Goal: Check status

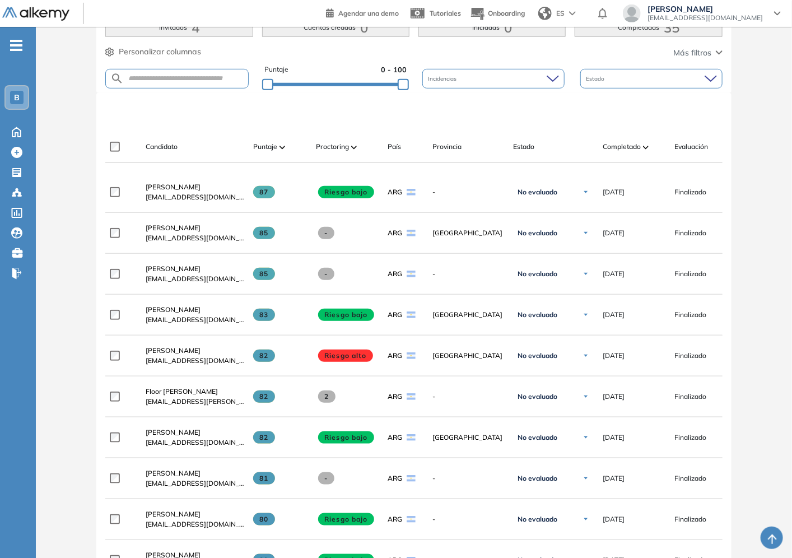
scroll to position [62, 0]
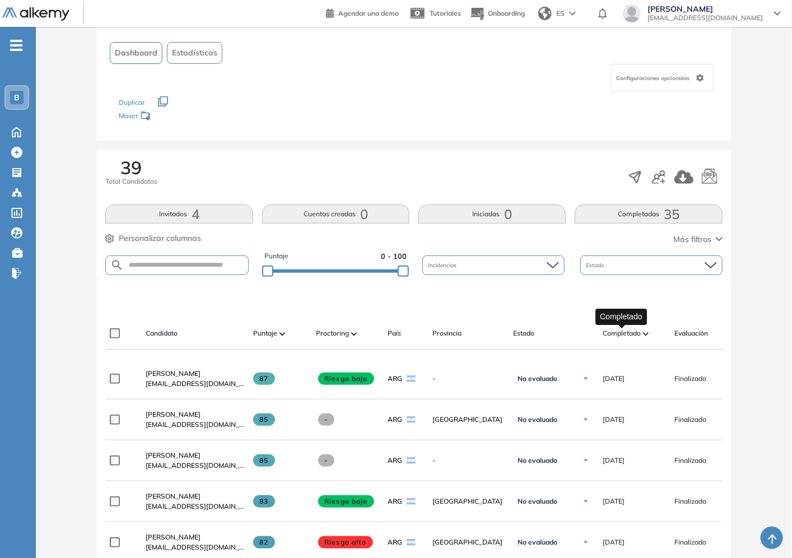
click at [627, 334] on span "Completado" at bounding box center [621, 333] width 38 height 10
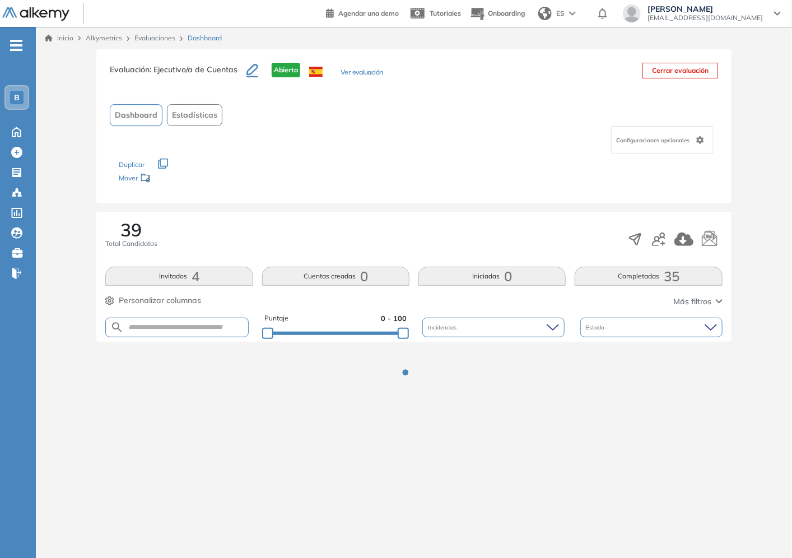
scroll to position [0, 0]
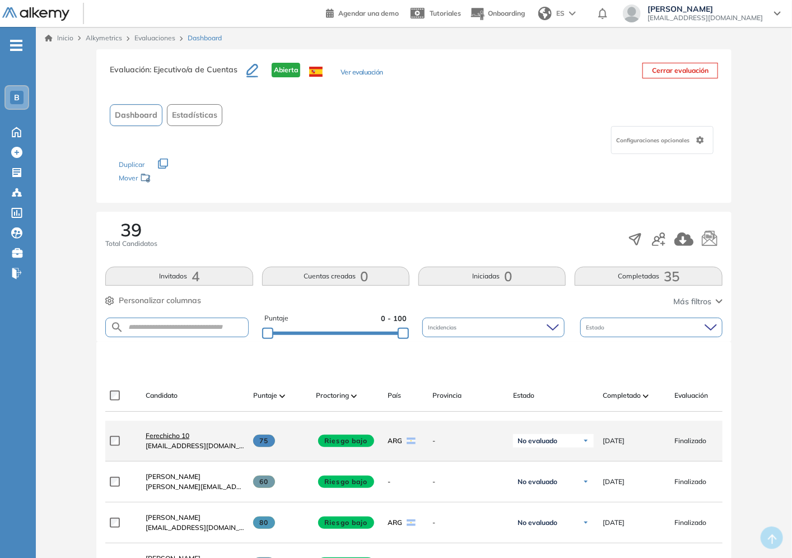
click at [180, 438] on span "Ferechicho 10" at bounding box center [168, 435] width 44 height 8
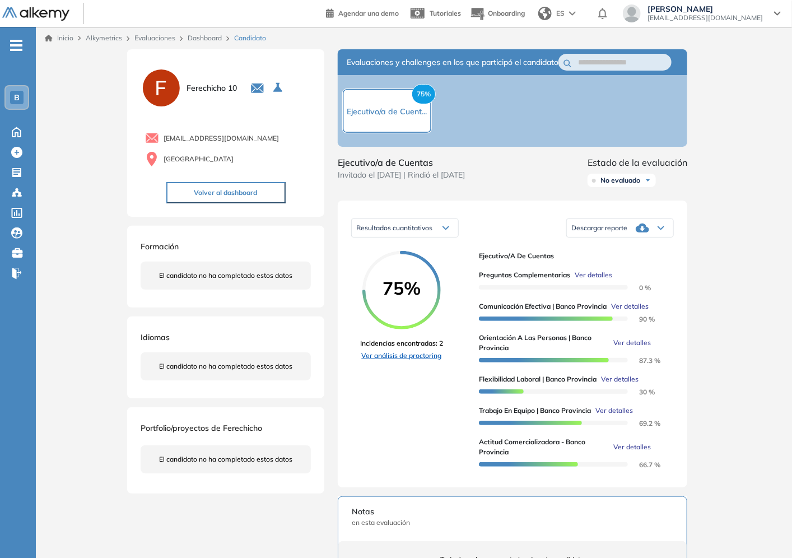
click at [422, 361] on link "Ver análisis de proctoring" at bounding box center [401, 355] width 83 height 10
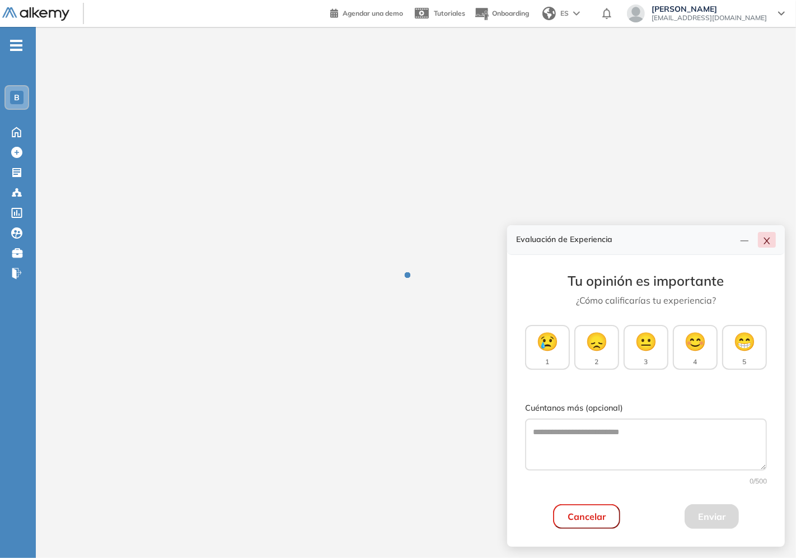
click at [769, 244] on icon "close" at bounding box center [766, 240] width 9 height 9
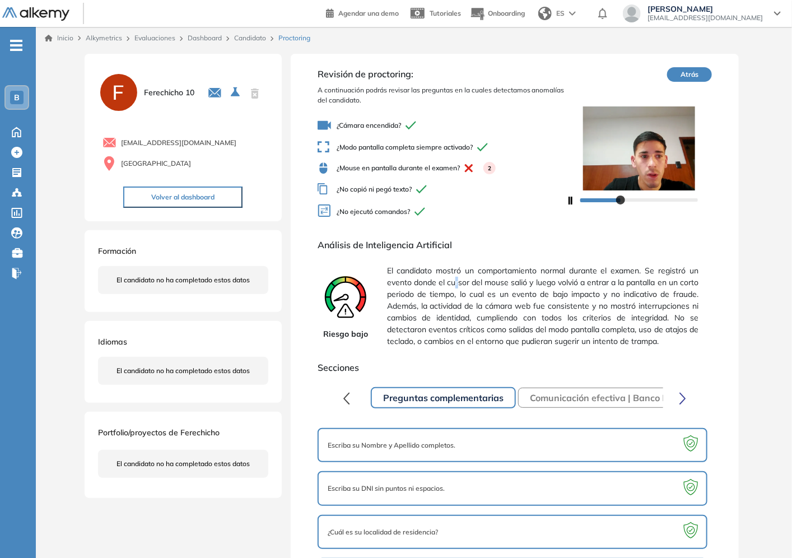
drag, startPoint x: 460, startPoint y: 280, endPoint x: 461, endPoint y: 287, distance: 6.7
click at [461, 287] on span "El candidato mostró un comportamiento normal durante el examen. Se registró un …" at bounding box center [542, 305] width 311 height 91
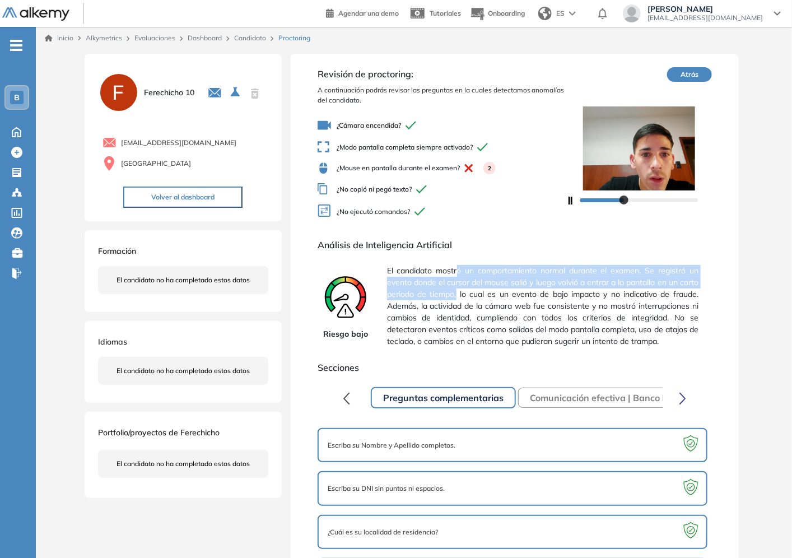
drag, startPoint x: 460, startPoint y: 274, endPoint x: 479, endPoint y: 294, distance: 27.7
click at [479, 294] on span "El candidato mostró un comportamiento normal durante el examen. Se registró un …" at bounding box center [542, 305] width 311 height 91
drag, startPoint x: 476, startPoint y: 293, endPoint x: 460, endPoint y: 284, distance: 18.8
click at [476, 293] on span "El candidato mostró un comportamiento normal durante el examen. Se registró un …" at bounding box center [542, 305] width 311 height 91
click at [436, 280] on span "El candidato mostró un comportamiento normal durante el examen. Se registró un …" at bounding box center [542, 305] width 311 height 91
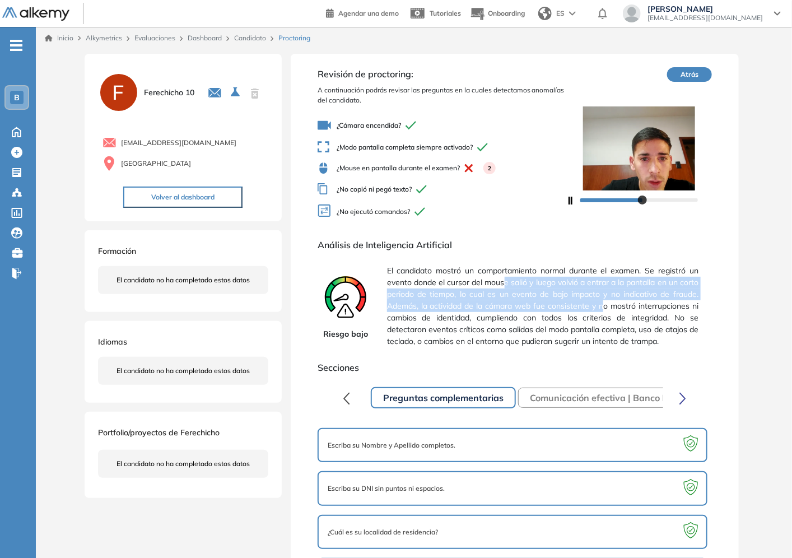
drag, startPoint x: 511, startPoint y: 282, endPoint x: 664, endPoint y: 301, distance: 154.0
click at [664, 302] on span "El candidato mostró un comportamiento normal durante el examen. Se registró un …" at bounding box center [542, 305] width 311 height 91
drag, startPoint x: 664, startPoint y: 301, endPoint x: 664, endPoint y: 293, distance: 7.3
click at [664, 299] on span "El candidato mostró un comportamiento normal durante el examen. Se registró un …" at bounding box center [542, 305] width 311 height 91
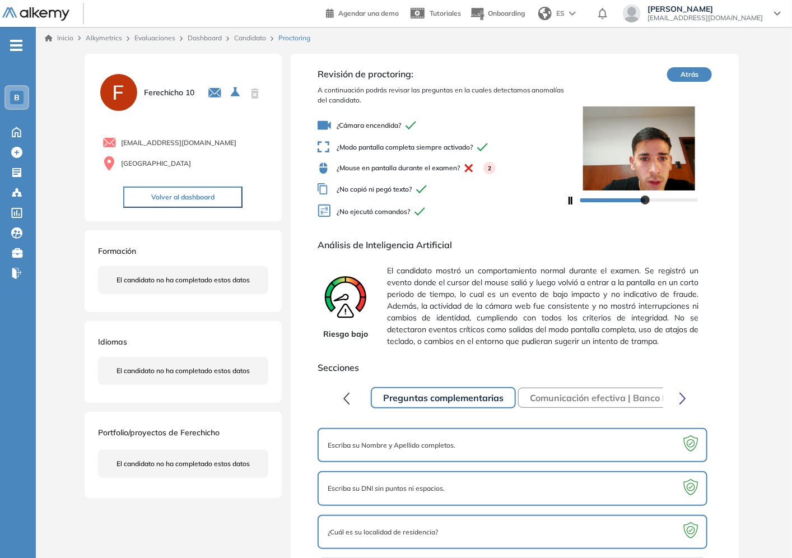
click at [527, 327] on span "El candidato mostró un comportamiento normal durante el examen. Se registró un …" at bounding box center [542, 305] width 311 height 91
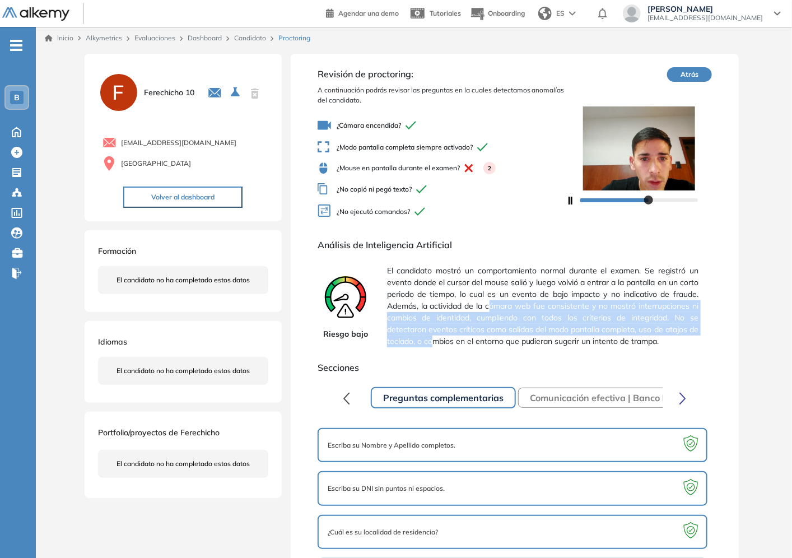
drag, startPoint x: 536, startPoint y: 307, endPoint x: 535, endPoint y: 335, distance: 28.0
click at [535, 335] on span "El candidato mostró un comportamiento normal durante el examen. Se registró un …" at bounding box center [542, 305] width 311 height 91
click at [534, 335] on span "El candidato mostró un comportamiento normal durante el examen. Se registró un …" at bounding box center [542, 305] width 311 height 91
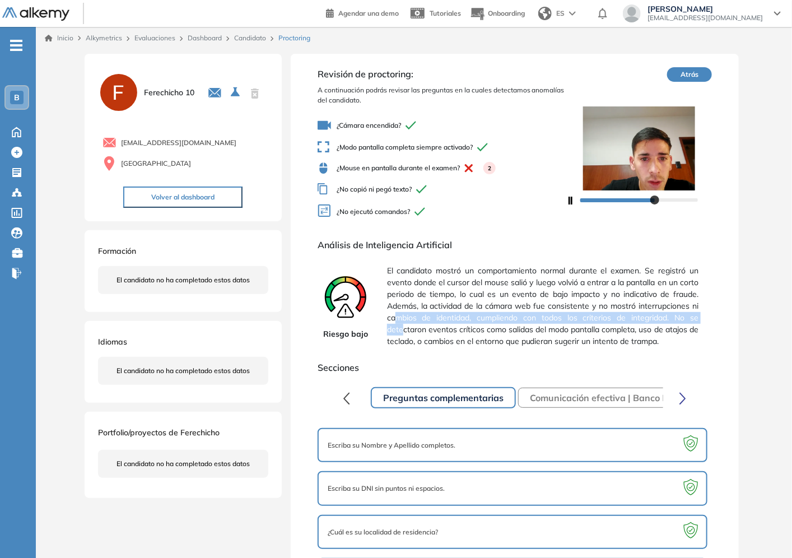
drag, startPoint x: 465, startPoint y: 317, endPoint x: 476, endPoint y: 333, distance: 18.5
click at [476, 333] on span "El candidato mostró un comportamiento normal durante el examen. Se registró un …" at bounding box center [542, 305] width 311 height 91
drag, startPoint x: 476, startPoint y: 333, endPoint x: 466, endPoint y: 333, distance: 10.1
click at [474, 333] on span "El candidato mostró un comportamiento normal durante el examen. Se registró un …" at bounding box center [542, 305] width 311 height 91
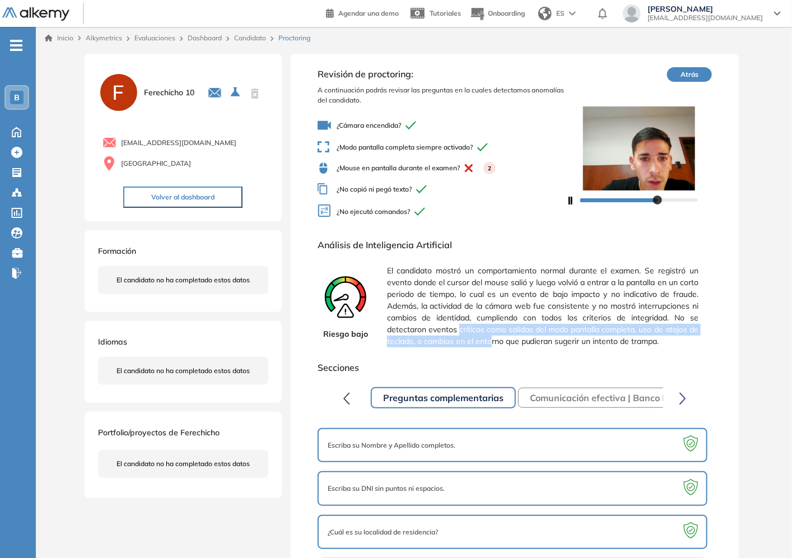
drag, startPoint x: 538, startPoint y: 331, endPoint x: 592, endPoint y: 339, distance: 54.3
click at [592, 339] on span "El candidato mostró un comportamiento normal durante el examen. Se registró un …" at bounding box center [542, 305] width 311 height 91
click at [591, 337] on span "El candidato mostró un comportamiento normal durante el examen. Se registró un …" at bounding box center [542, 305] width 311 height 91
click at [460, 269] on span "El candidato mostró un comportamiento normal durante el examen. Se registró un …" at bounding box center [542, 305] width 311 height 91
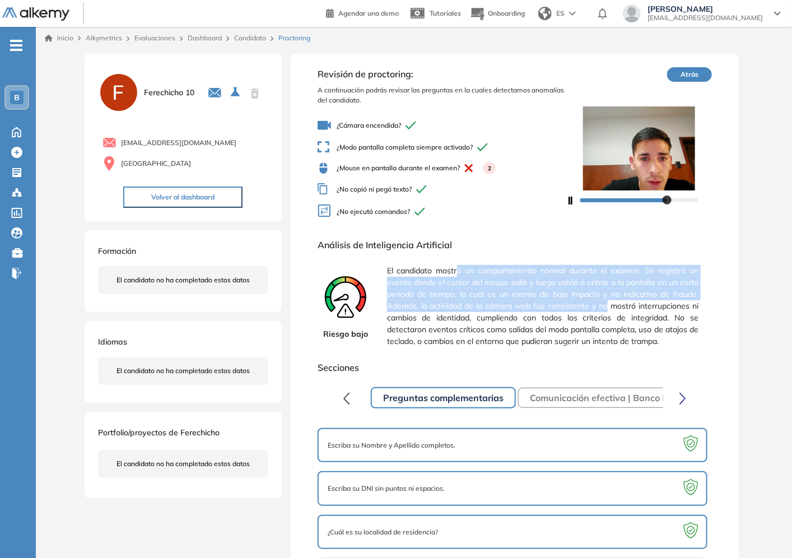
drag, startPoint x: 460, startPoint y: 270, endPoint x: 668, endPoint y: 309, distance: 211.8
click at [668, 309] on span "El candidato mostró un comportamiento normal durante el examen. Se registró un …" at bounding box center [542, 305] width 311 height 91
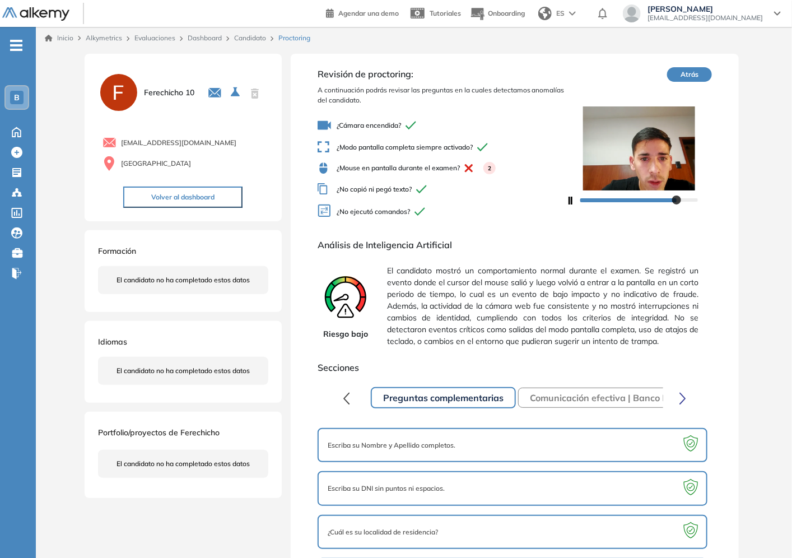
click at [186, 138] on span "[EMAIL_ADDRESS][DOMAIN_NAME]" at bounding box center [178, 143] width 115 height 10
click at [181, 141] on span "[EMAIL_ADDRESS][DOMAIN_NAME]" at bounding box center [178, 143] width 115 height 10
click at [202, 199] on button "Volver al dashboard" at bounding box center [182, 196] width 119 height 21
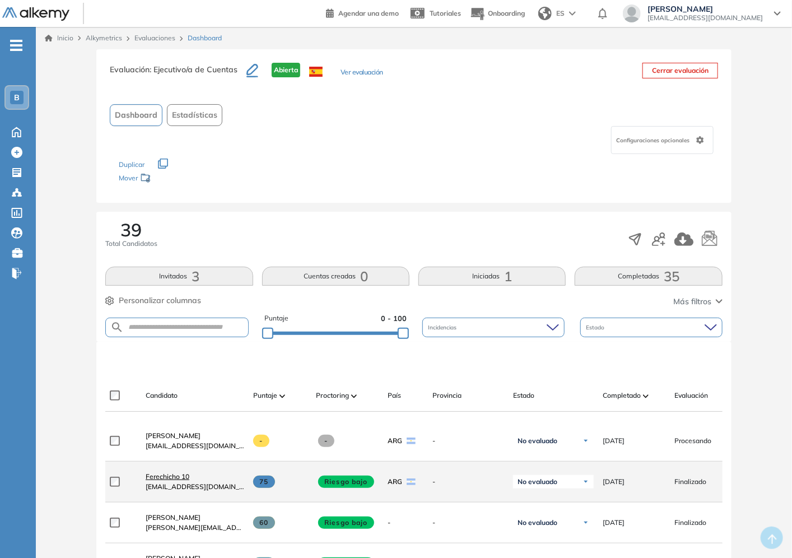
click at [171, 477] on span "Ferechicho 10" at bounding box center [168, 476] width 44 height 8
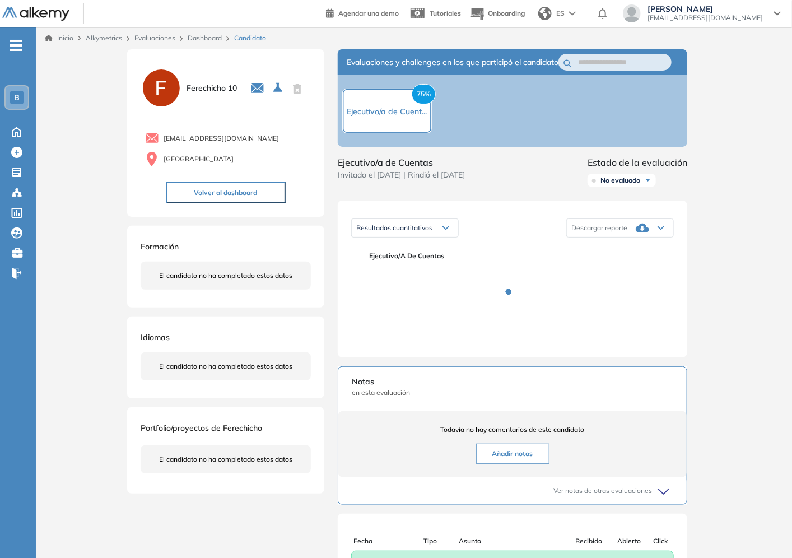
click at [252, 425] on span "Portfolio/proyectos de Ferechicho" at bounding box center [201, 428] width 121 height 10
click at [252, 427] on span "Portfolio/proyectos de Ferechicho" at bounding box center [201, 428] width 121 height 10
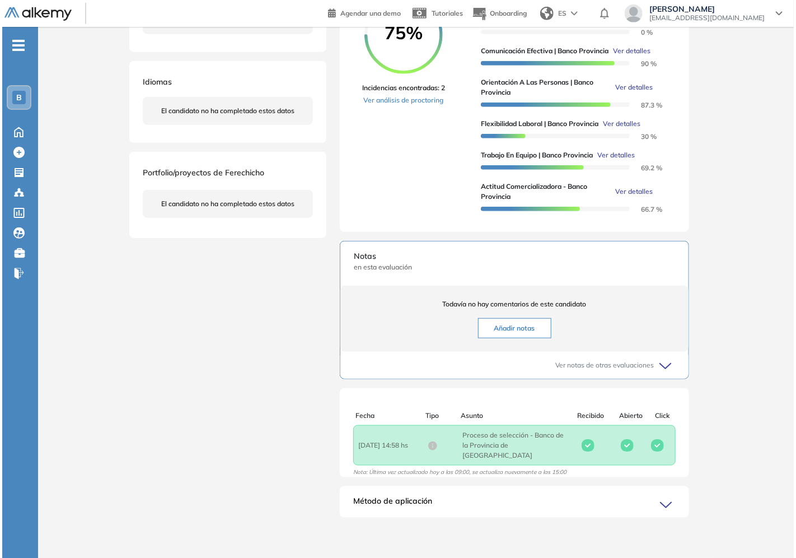
scroll to position [141, 0]
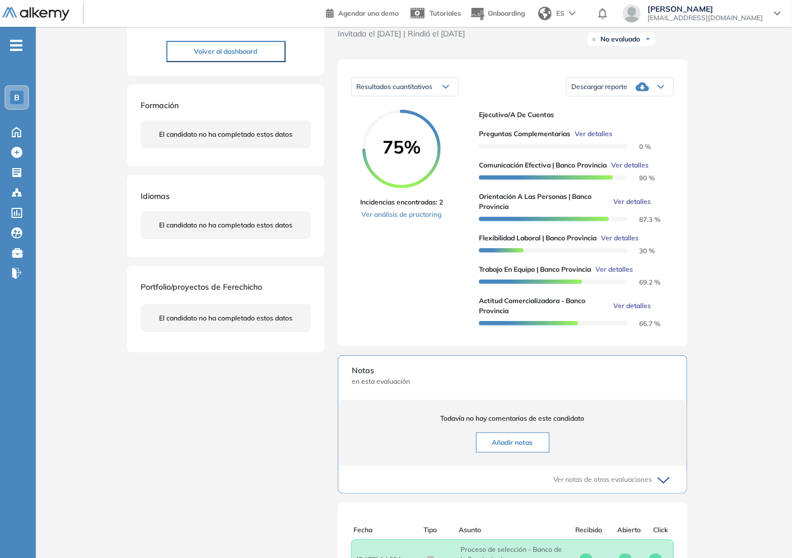
click at [642, 170] on span "Ver detalles" at bounding box center [630, 165] width 38 height 10
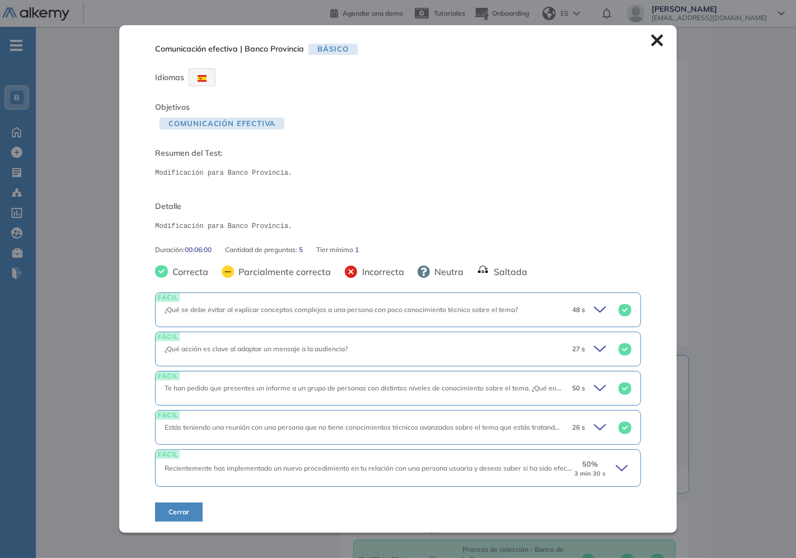
click at [608, 466] on div "50 % 3 min 30 s" at bounding box center [602, 467] width 58 height 18
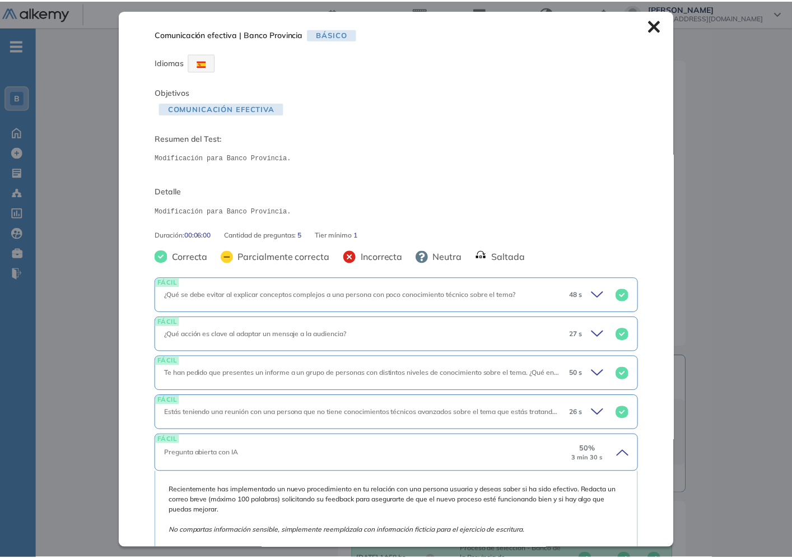
scroll to position [226, 0]
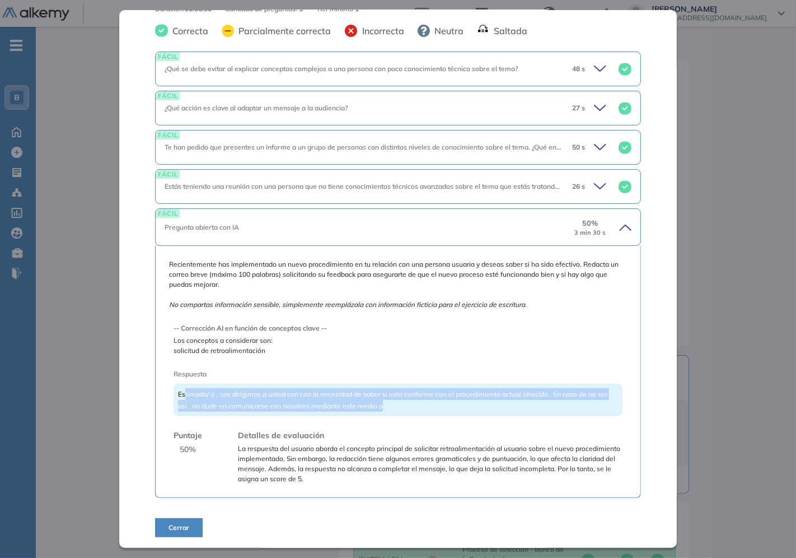
drag, startPoint x: 184, startPoint y: 396, endPoint x: 406, endPoint y: 401, distance: 222.3
click at [406, 401] on div "Estimado/ a , nos dirigimos a usted con con la necesidad de saber si esta confo…" at bounding box center [398, 399] width 448 height 32
drag, startPoint x: 315, startPoint y: 399, endPoint x: 422, endPoint y: 405, distance: 107.7
click at [422, 405] on div "Estimado/ a , nos dirigimos a usted con con la necesidad de saber si esta confo…" at bounding box center [398, 399] width 448 height 32
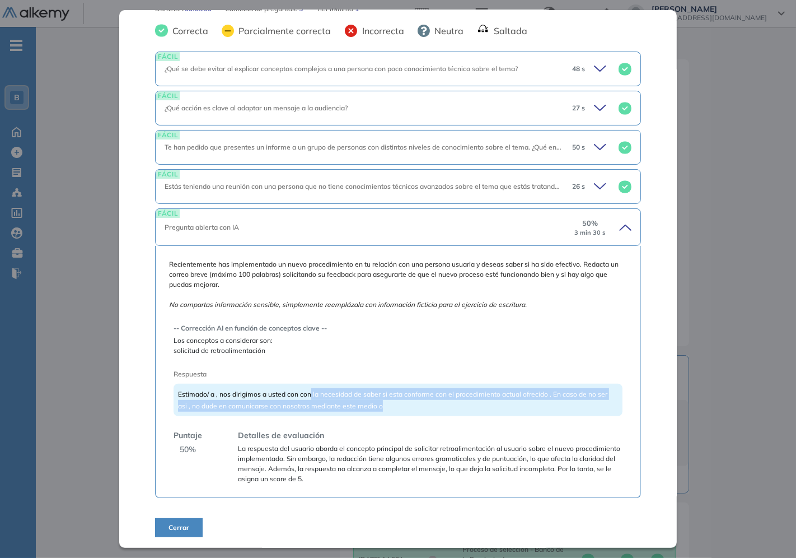
click at [422, 405] on div "Estimado/ a , nos dirigimos a usted con con la necesidad de saber si esta confo…" at bounding box center [398, 399] width 448 height 32
drag, startPoint x: 422, startPoint y: 405, endPoint x: 420, endPoint y: 396, distance: 9.2
click at [420, 396] on div "Estimado/ a , nos dirigimos a usted con con la necesidad de saber si esta confo…" at bounding box center [398, 399] width 448 height 32
click at [420, 396] on span "Estimado/ a , nos dirigimos a usted con con la necesidad de saber si esta confo…" at bounding box center [392, 400] width 429 height 20
drag, startPoint x: 208, startPoint y: 396, endPoint x: 427, endPoint y: 401, distance: 219.5
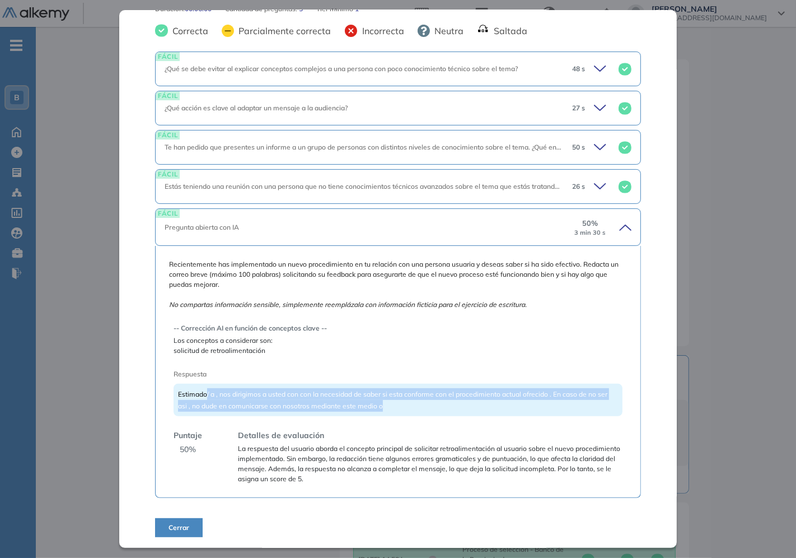
click at [427, 401] on div "Estimado/ a , nos dirigimos a usted con con la necesidad de saber si esta confo…" at bounding box center [398, 399] width 448 height 32
click at [423, 401] on div "Estimado/ a , nos dirigimos a usted con con la necesidad de saber si esta confo…" at bounding box center [398, 399] width 448 height 32
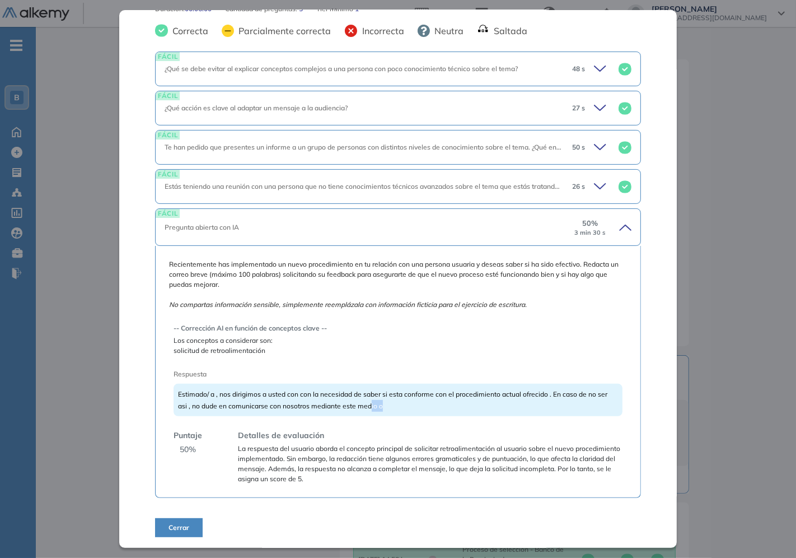
drag, startPoint x: 407, startPoint y: 409, endPoint x: 433, endPoint y: 408, distance: 25.8
click at [432, 408] on div "Estimado/ a , nos dirigimos a usted con con la necesidad de saber si esta confo…" at bounding box center [398, 399] width 448 height 32
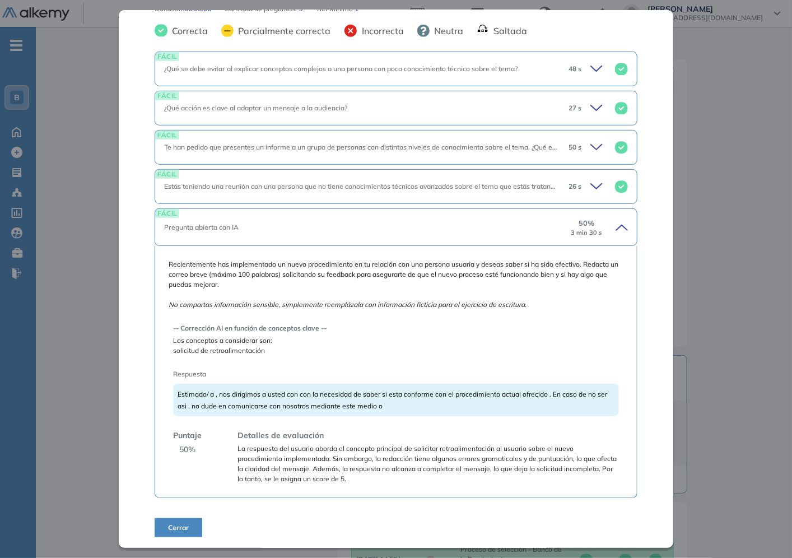
click at [729, 370] on div "Inicio Alkymetrics Evaluaciones Dashboard Candidato Comunicación efectiva | Ban…" at bounding box center [414, 279] width 756 height 786
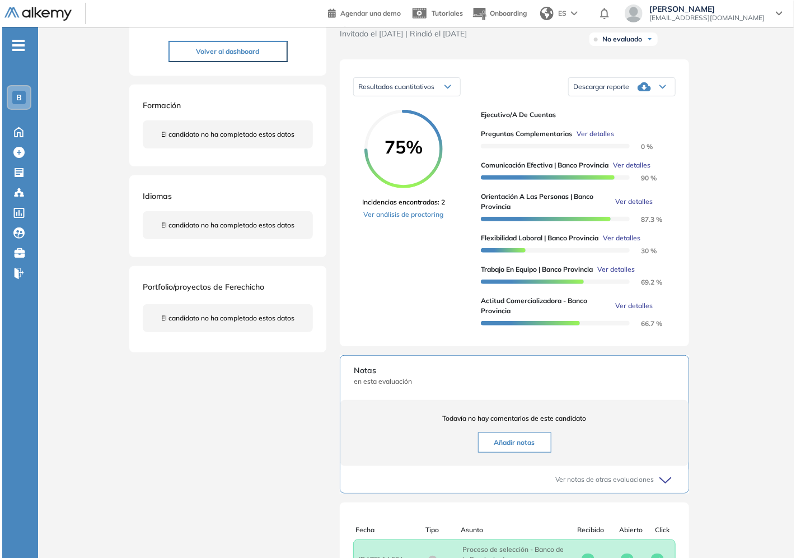
scroll to position [29, 0]
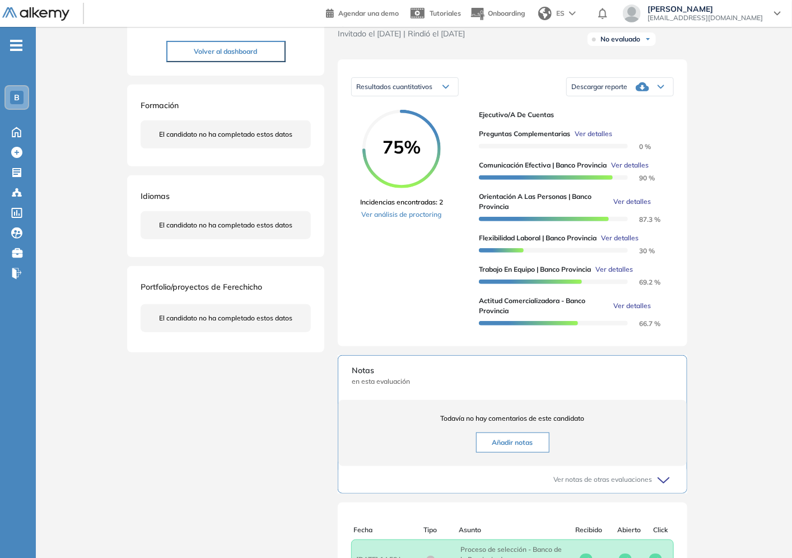
click at [635, 207] on span "Ver detalles" at bounding box center [632, 201] width 38 height 10
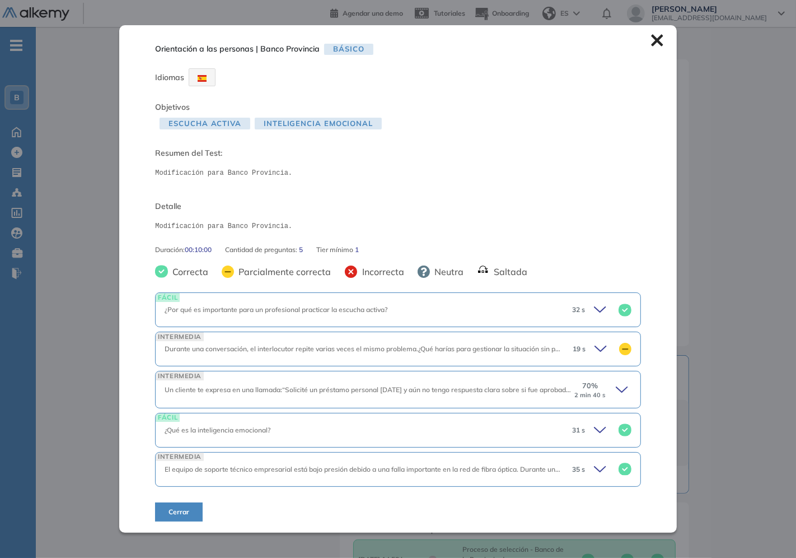
scroll to position [0, 0]
click at [605, 397] on div "70 % 2 min 40 s" at bounding box center [602, 389] width 58 height 18
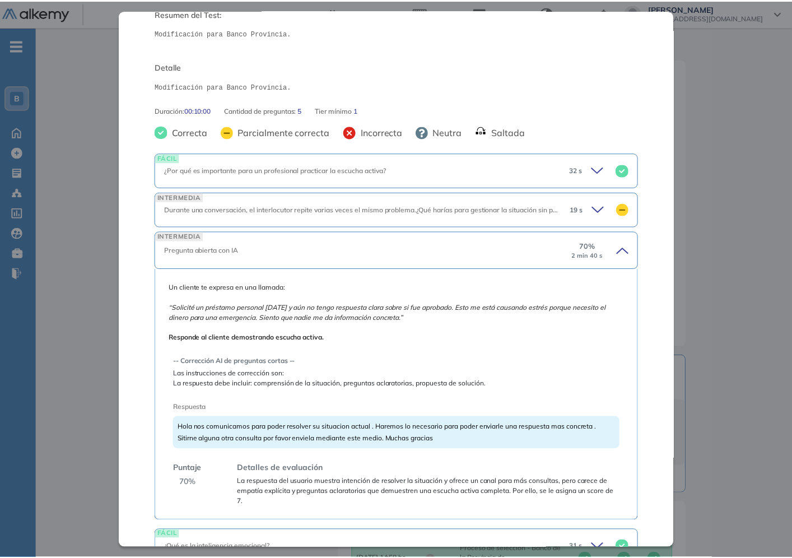
scroll to position [226, 0]
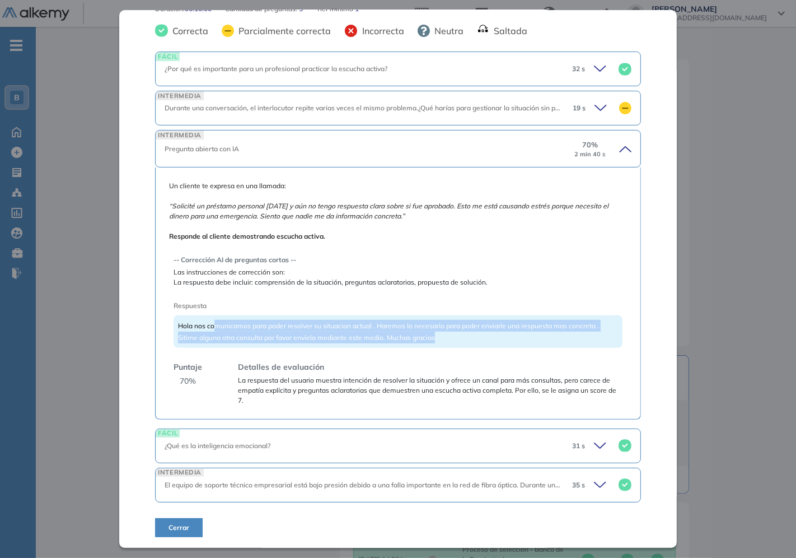
drag, startPoint x: 212, startPoint y: 325, endPoint x: 466, endPoint y: 339, distance: 255.1
click at [466, 339] on div "Hola nos comunicamos para poder resolver su situacion actual . Haremos lo neces…" at bounding box center [398, 331] width 448 height 32
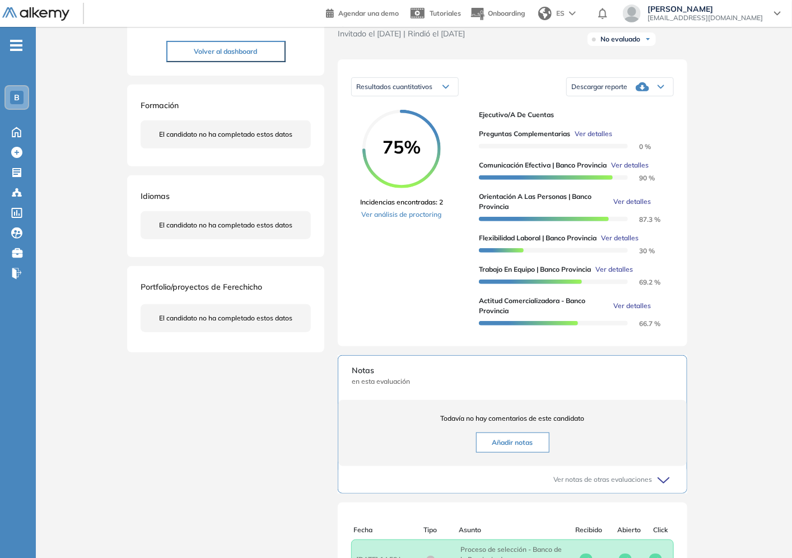
click at [724, 280] on div "Inicio Alkymetrics Evaluaciones Dashboard Candidato Orientación a las personas …" at bounding box center [414, 279] width 756 height 786
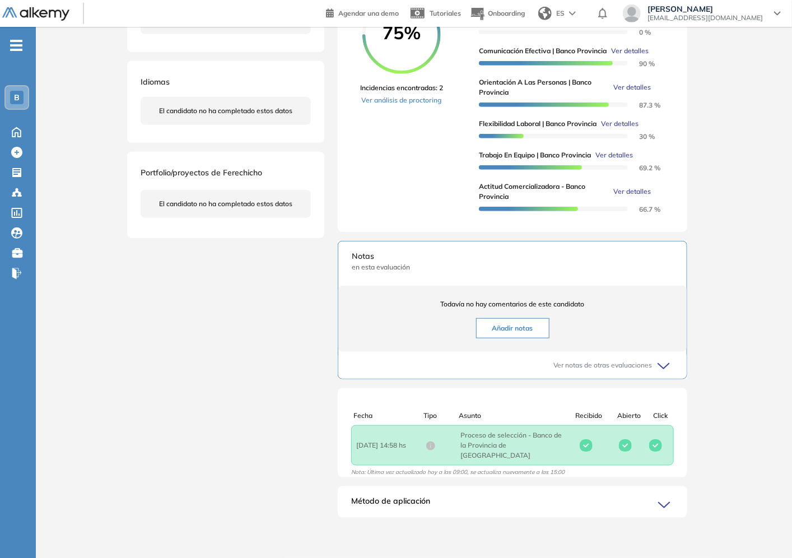
scroll to position [0, 0]
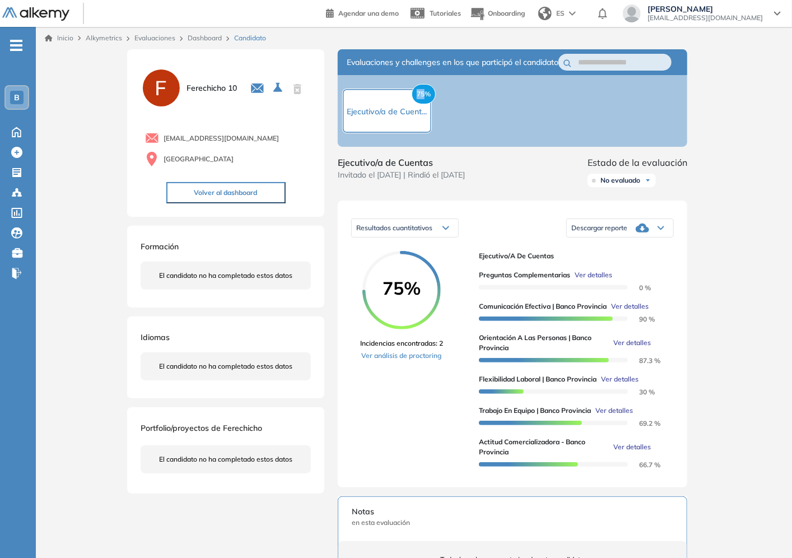
drag, startPoint x: 415, startPoint y: 102, endPoint x: 424, endPoint y: 102, distance: 9.0
click at [424, 103] on span "75%" at bounding box center [423, 94] width 24 height 20
